Goal: Task Accomplishment & Management: Manage account settings

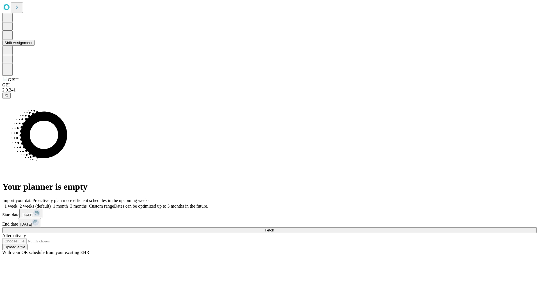
click at [35, 46] on button "Shift Assignment" at bounding box center [18, 43] width 32 height 6
